Goal: Subscribe to service/newsletter

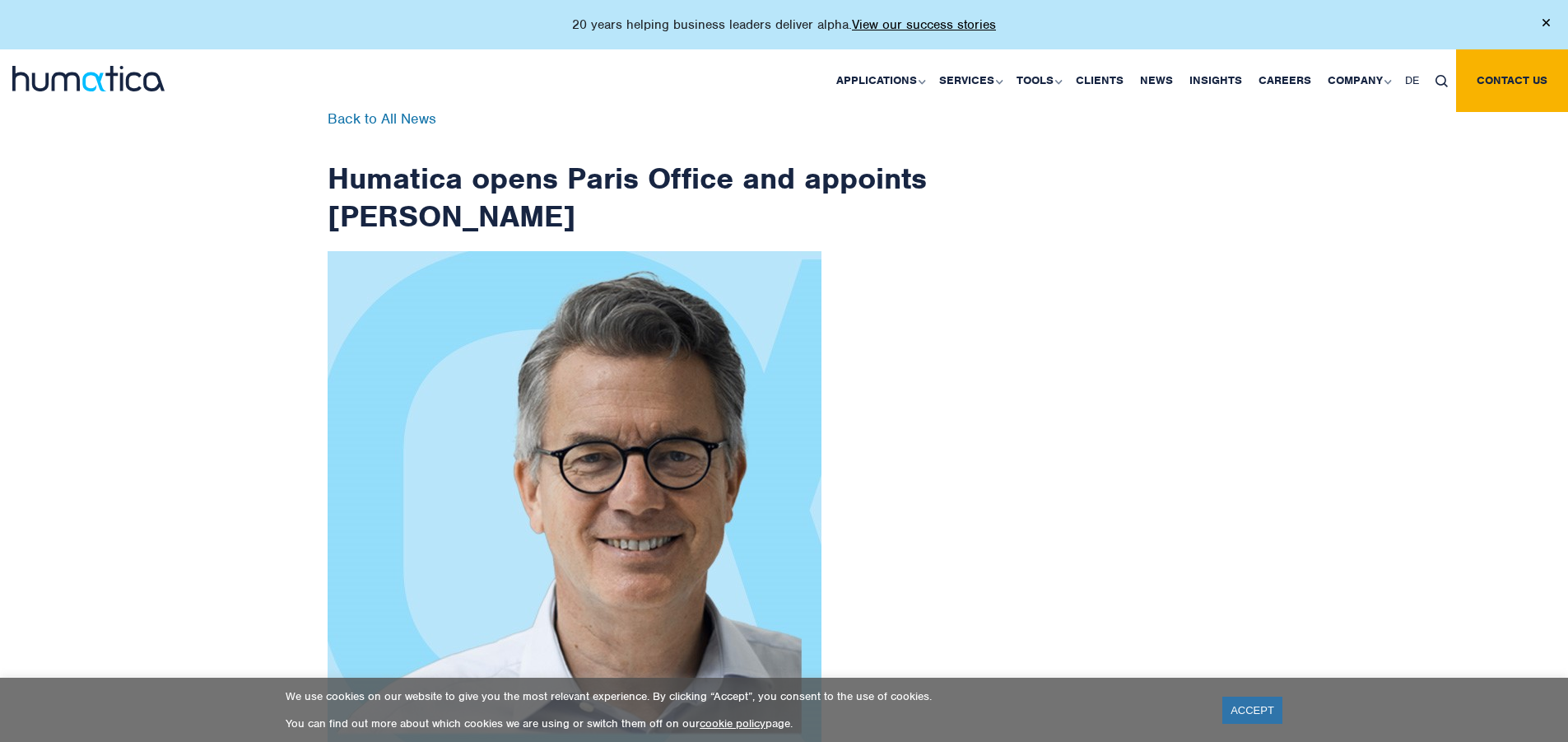
scroll to position [2627, 0]
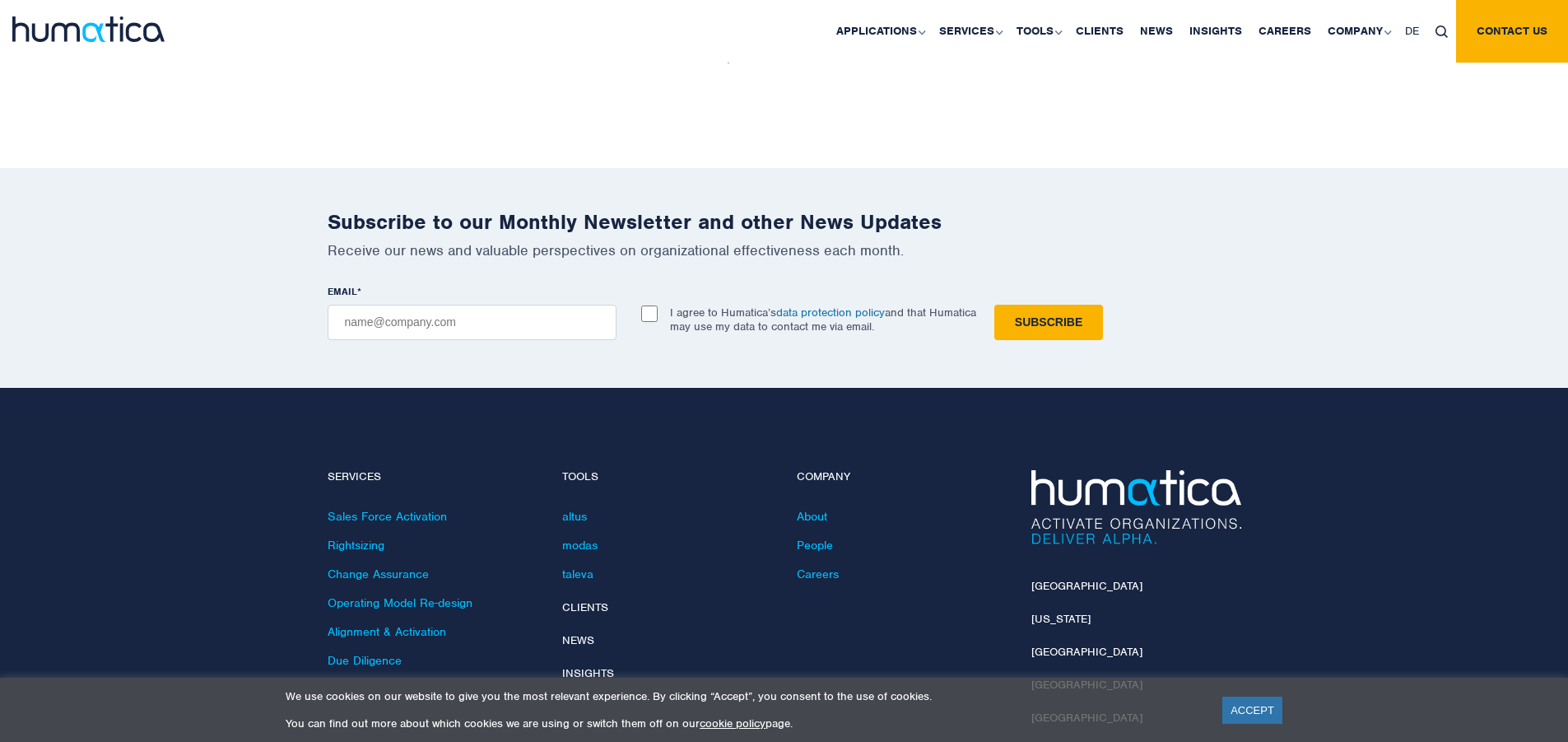
checkbox input "true"
type input "[EMAIL_ADDRESS][DOMAIN_NAME]"
click at [994, 304] on input "Subscribe" at bounding box center [1048, 322] width 108 height 36
